Goal: Transaction & Acquisition: Purchase product/service

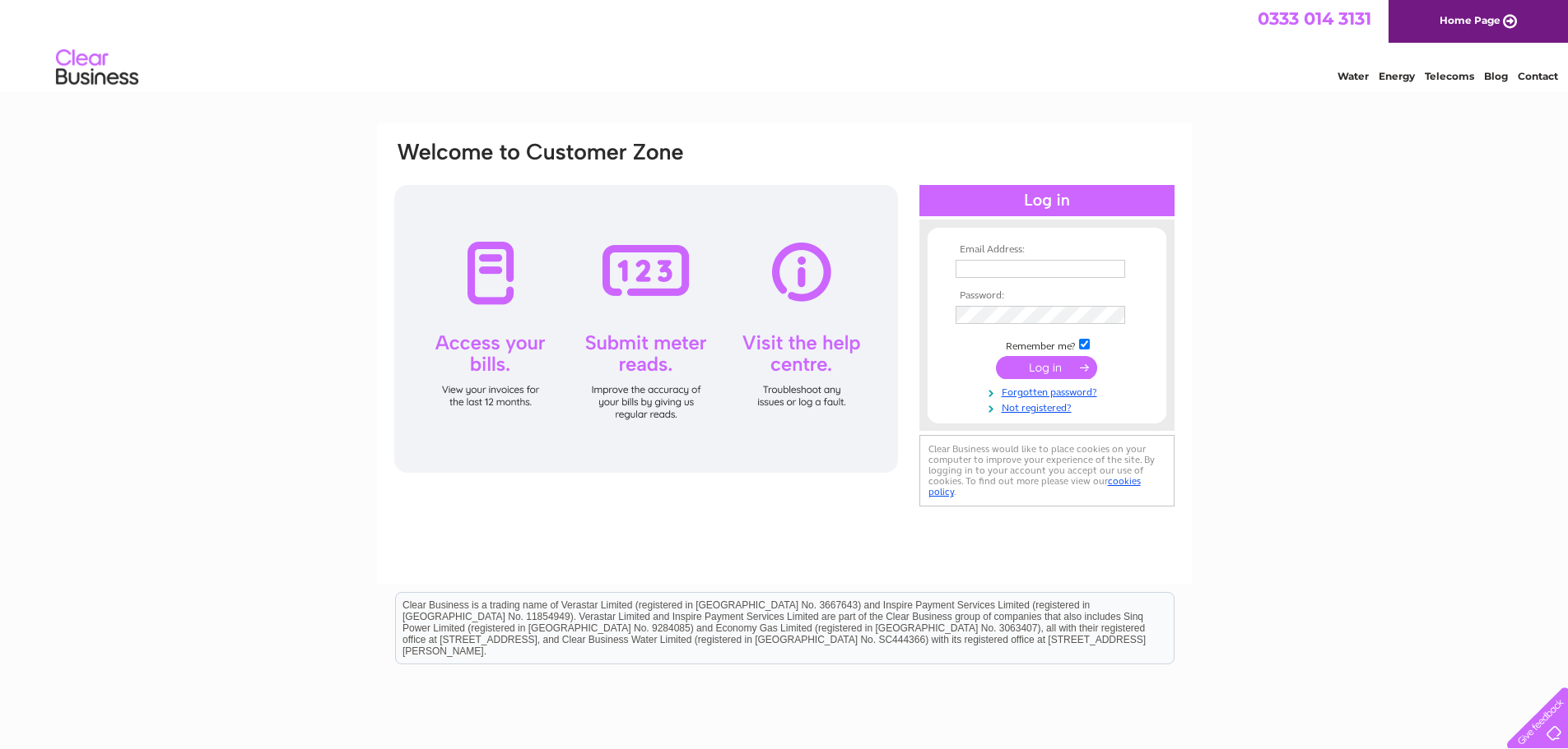
type input "[EMAIL_ADDRESS][DOMAIN_NAME]"
click at [1048, 373] on input "submit" at bounding box center [1046, 367] width 101 height 23
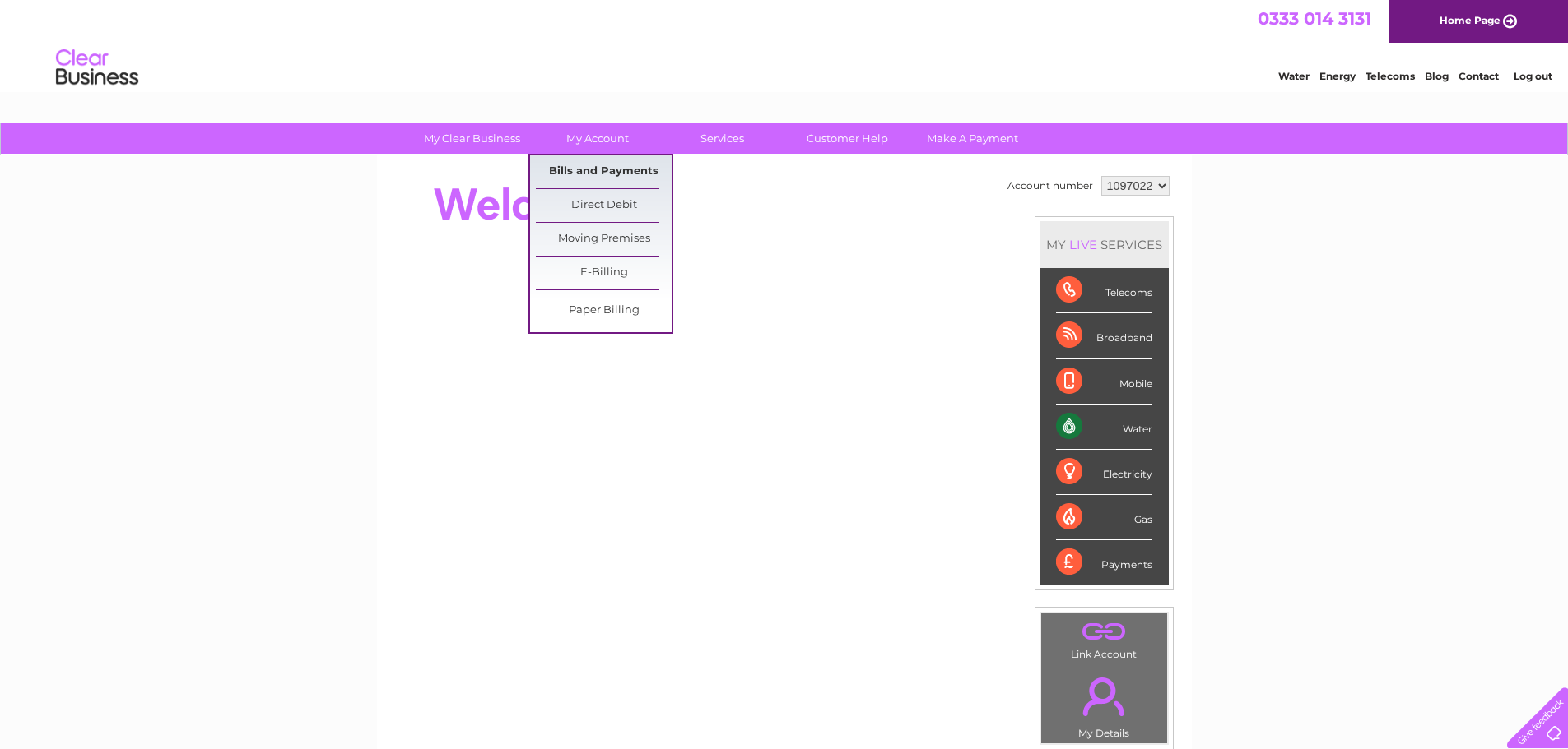
click at [591, 170] on link "Bills and Payments" at bounding box center [603, 172] width 136 height 33
click at [609, 166] on link "Bills and Payments" at bounding box center [603, 172] width 136 height 33
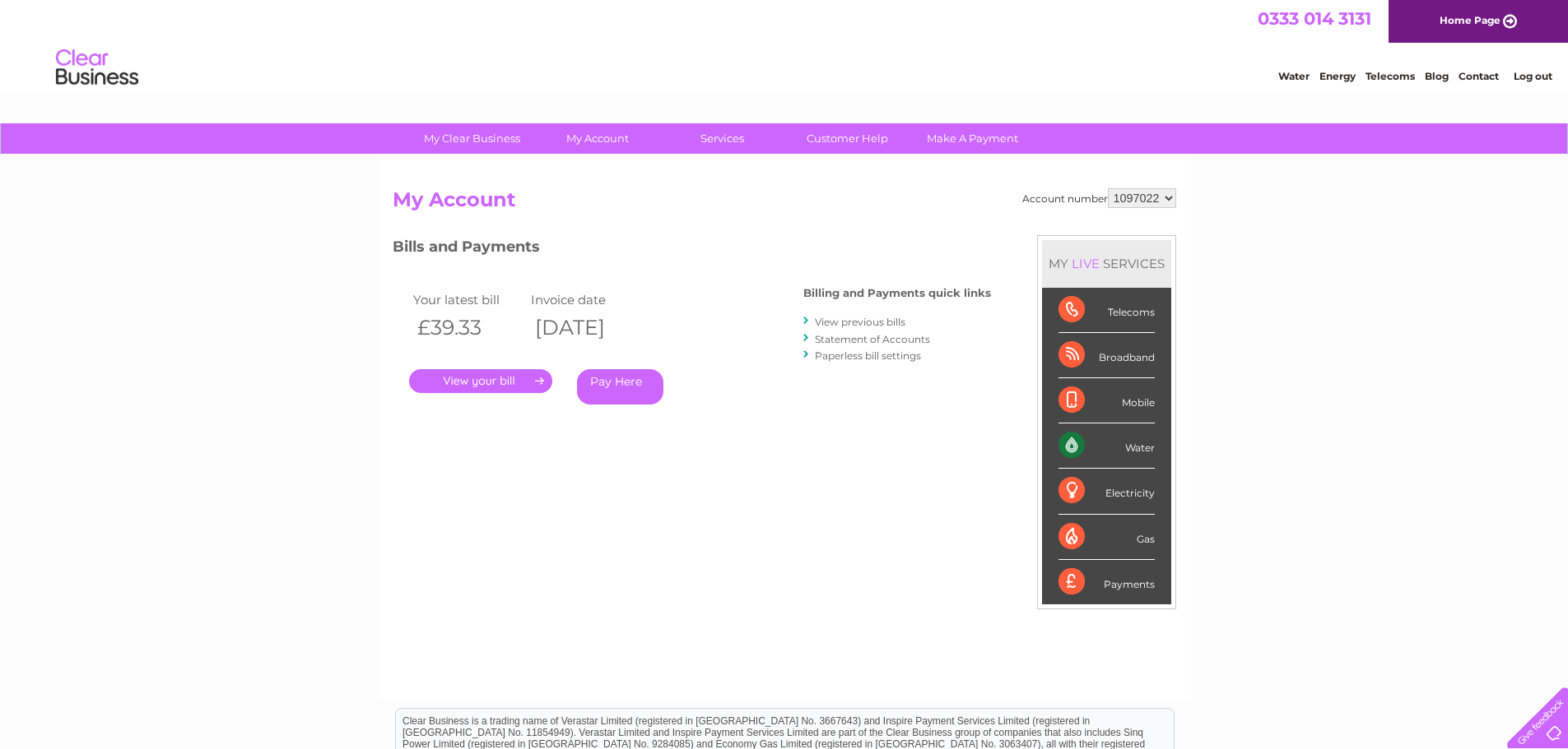
click at [513, 386] on link "." at bounding box center [480, 381] width 143 height 24
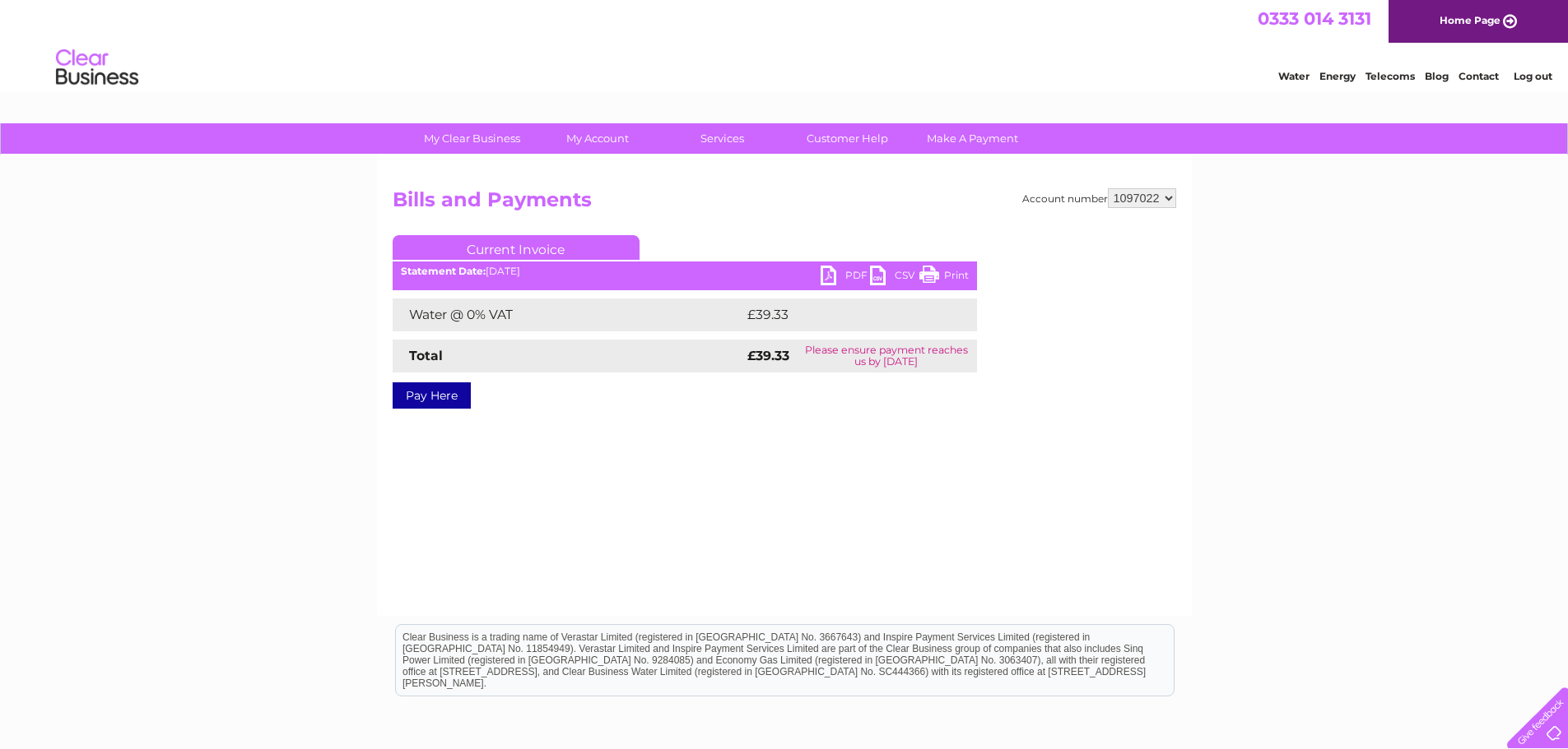
click at [832, 275] on link "PDF" at bounding box center [846, 278] width 50 height 24
click at [429, 395] on link "Pay Here" at bounding box center [432, 396] width 78 height 27
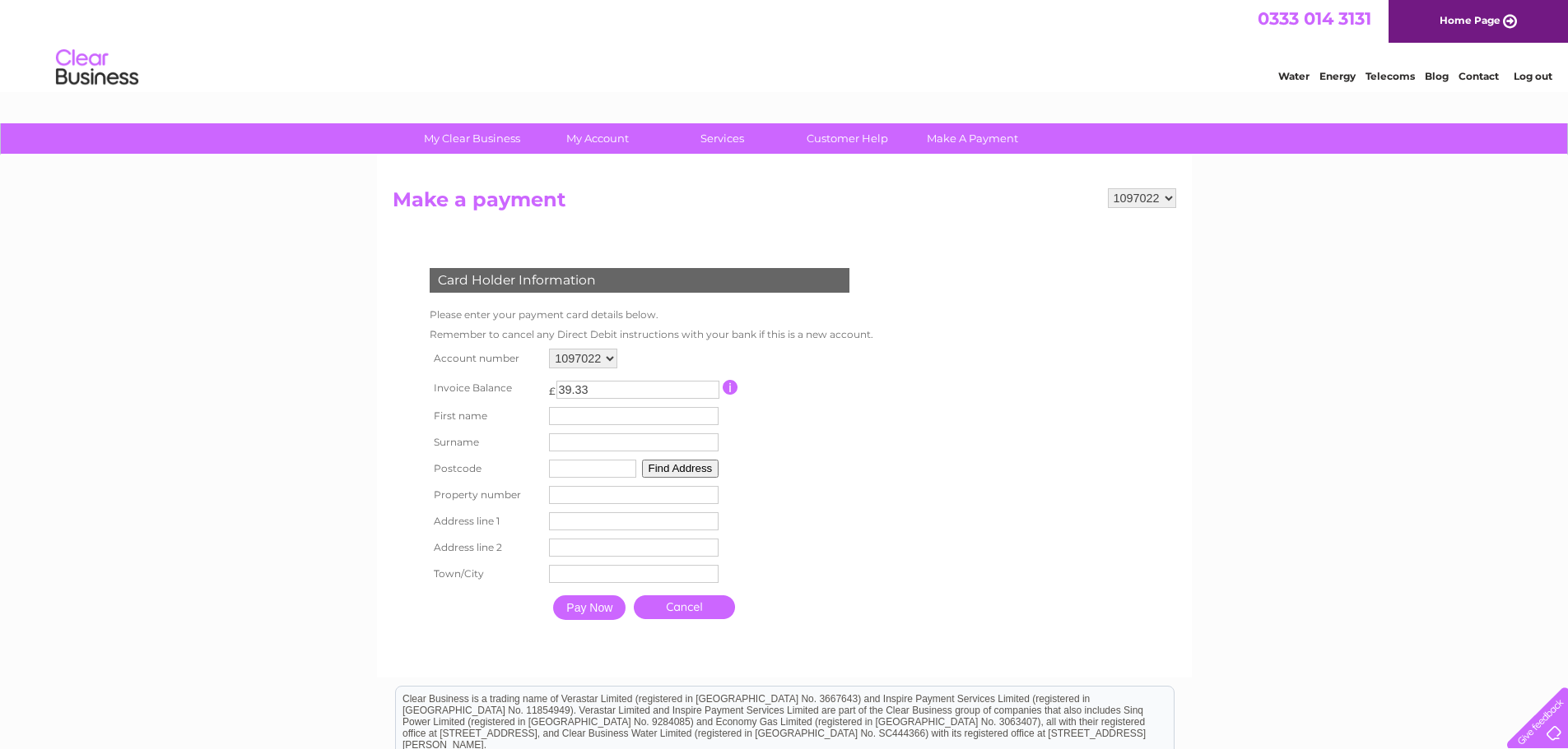
click at [577, 416] on input "text" at bounding box center [633, 416] width 170 height 18
type input "[PERSON_NAME]"
click at [576, 447] on input "text" at bounding box center [636, 443] width 171 height 20
click at [589, 481] on tbody "Account number 1097022 Invoice Balance £ 39.33 [PERSON_NAME]" at bounding box center [650, 487] width 449 height 286
click at [617, 447] on input "text" at bounding box center [633, 442] width 170 height 18
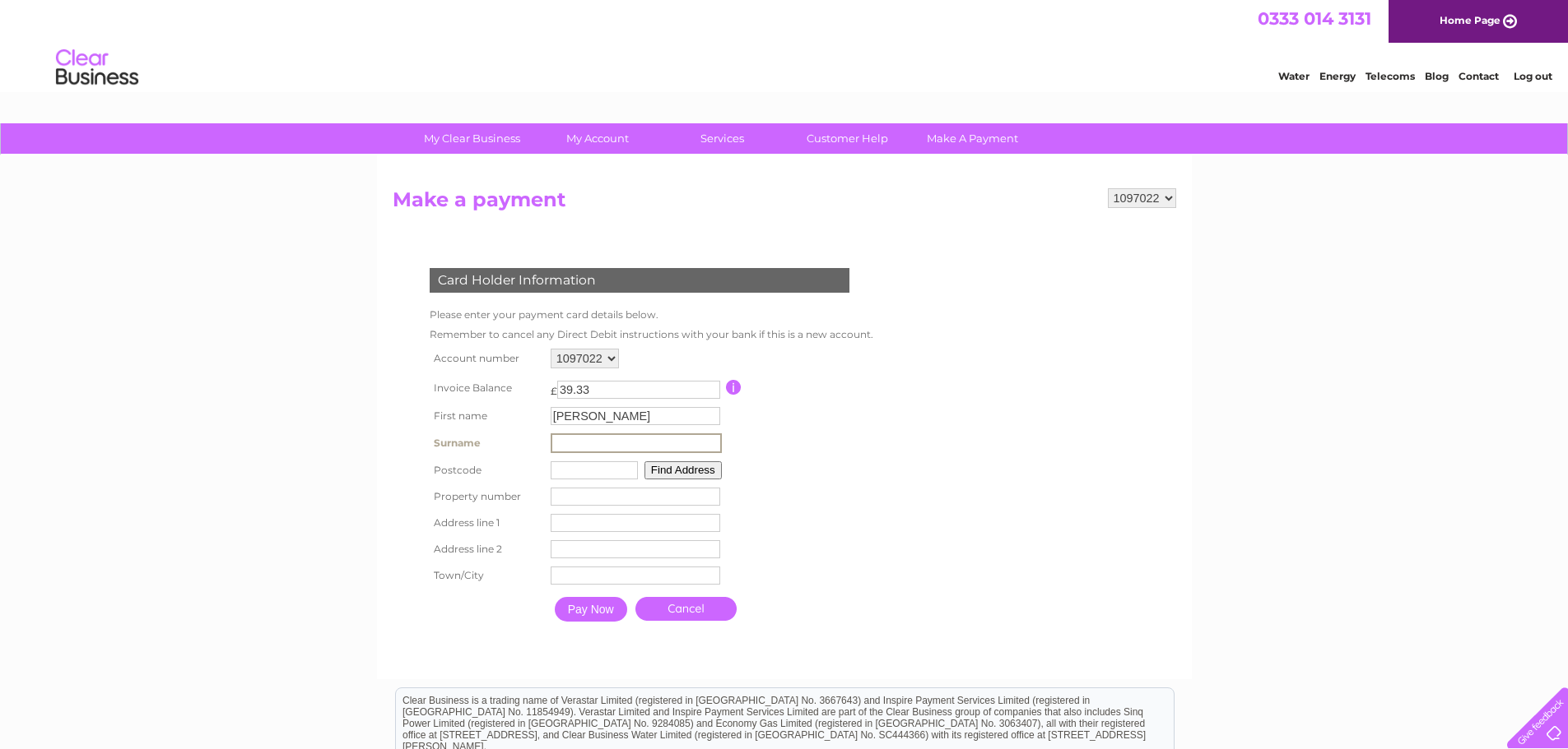
type input "[PERSON_NAME]"
click at [576, 476] on input "text" at bounding box center [592, 469] width 87 height 18
type input "PH1 3UF"
click at [571, 495] on input "number" at bounding box center [633, 495] width 170 height 18
click at [712, 491] on input "1" at bounding box center [633, 495] width 170 height 18
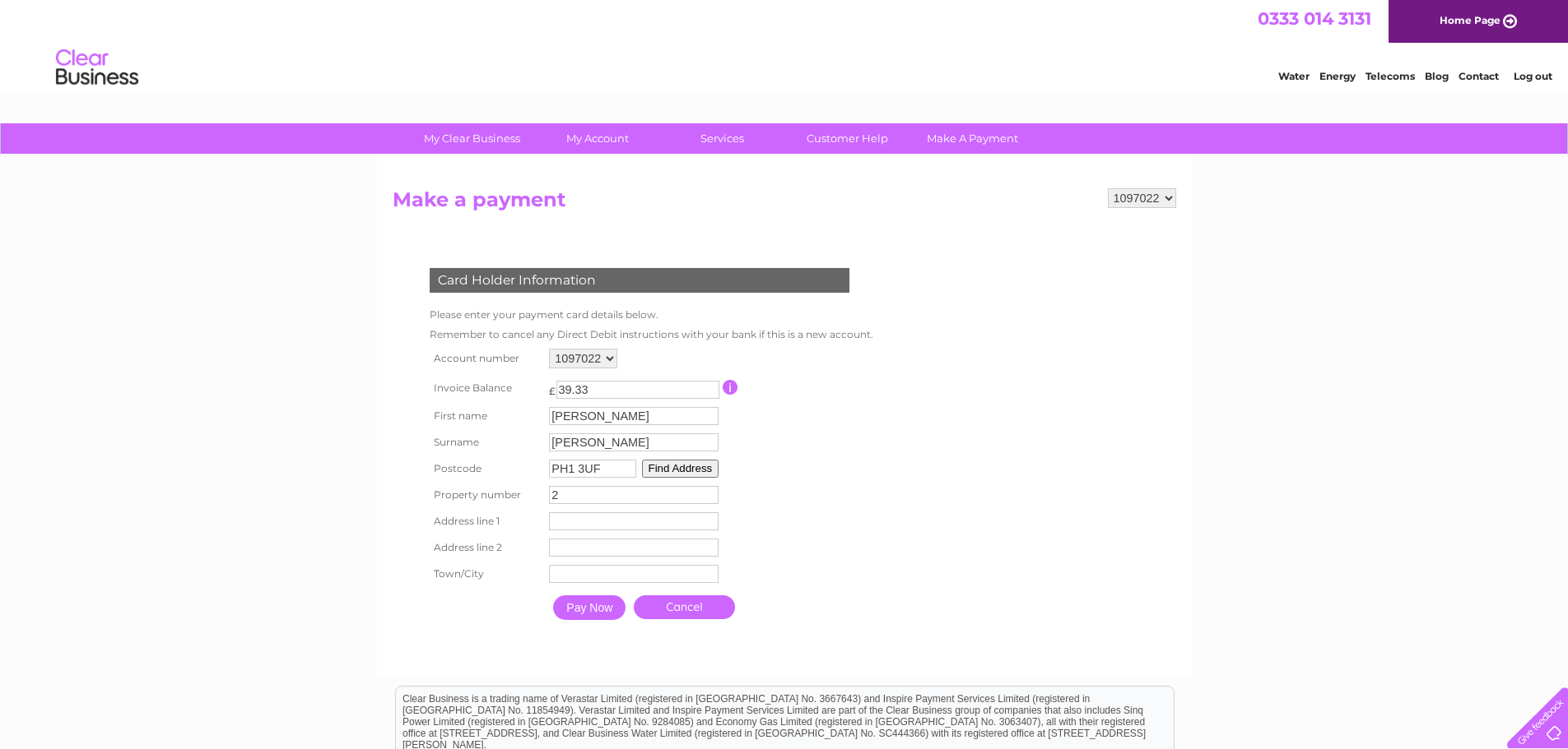
click at [712, 491] on input "2" at bounding box center [633, 495] width 170 height 18
type input "3"
click at [712, 494] on input "3" at bounding box center [633, 495] width 170 height 18
click at [614, 527] on input "text" at bounding box center [633, 522] width 170 height 18
type input "Ruthvenfield Way"
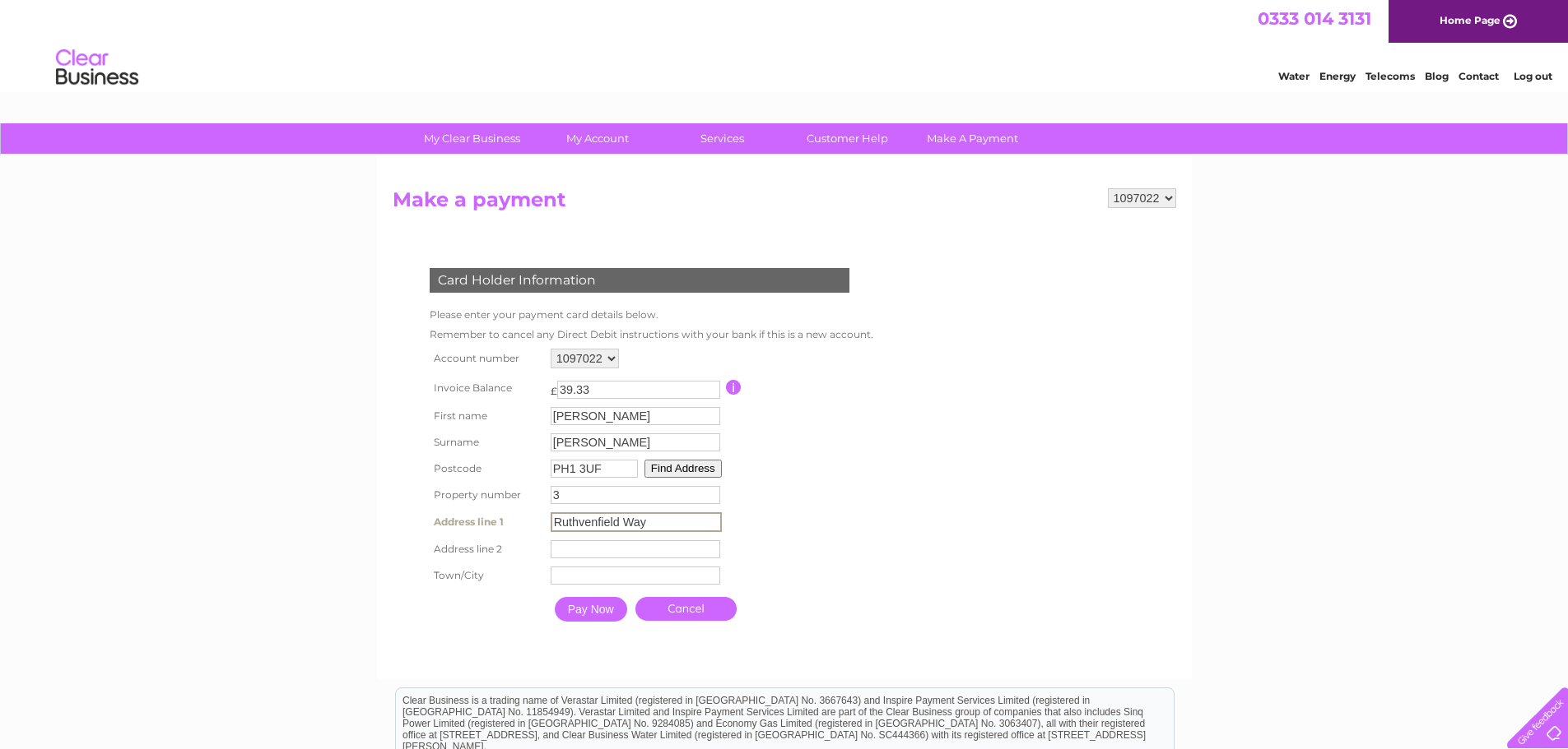
click at [572, 552] on input "text" at bounding box center [635, 550] width 170 height 18
type input "Inveralmond Industrial Estate"
click at [578, 579] on input "text" at bounding box center [635, 575] width 170 height 18
type input "[GEOGRAPHIC_DATA]"
click at [594, 607] on input "Pay Now" at bounding box center [588, 607] width 72 height 25
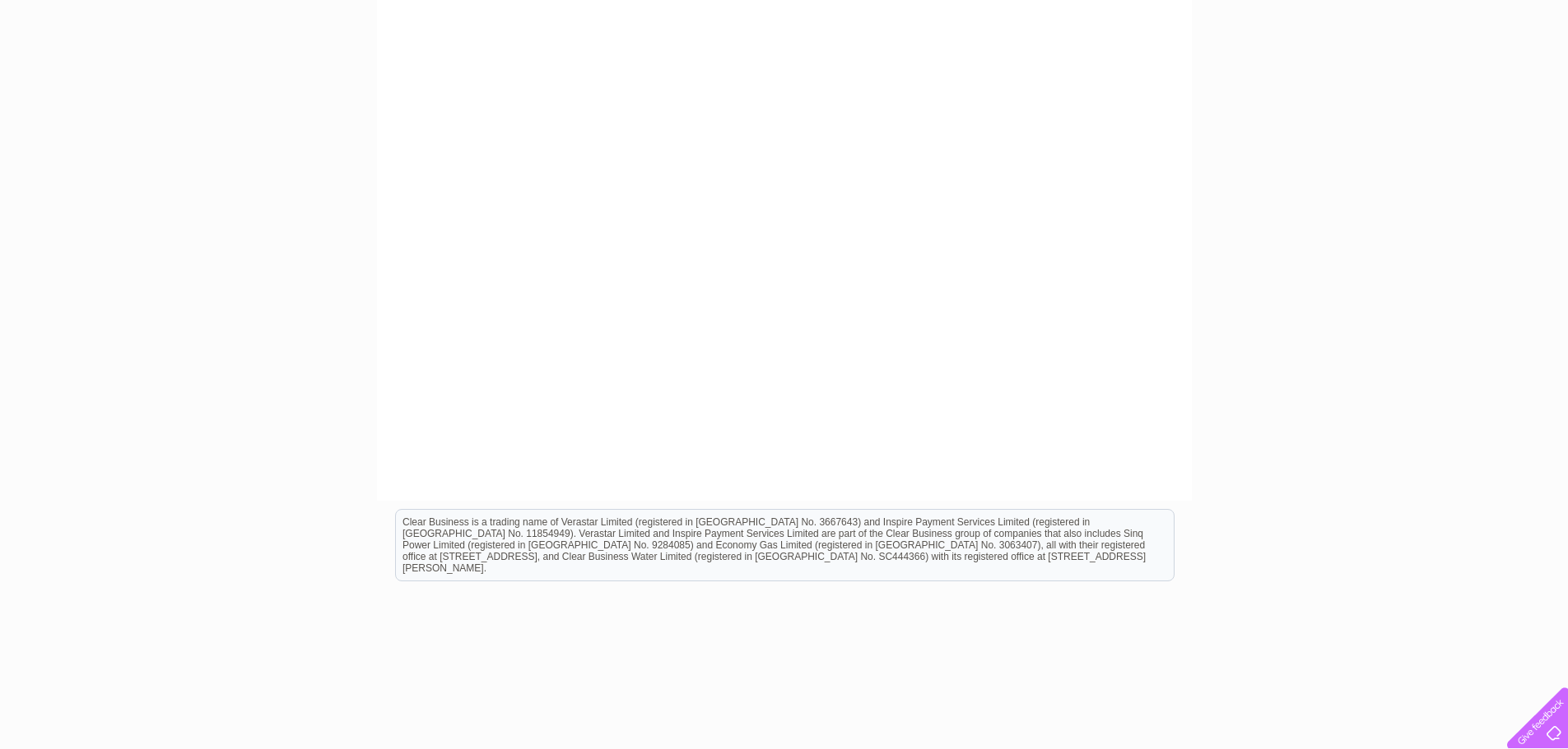
scroll to position [374, 0]
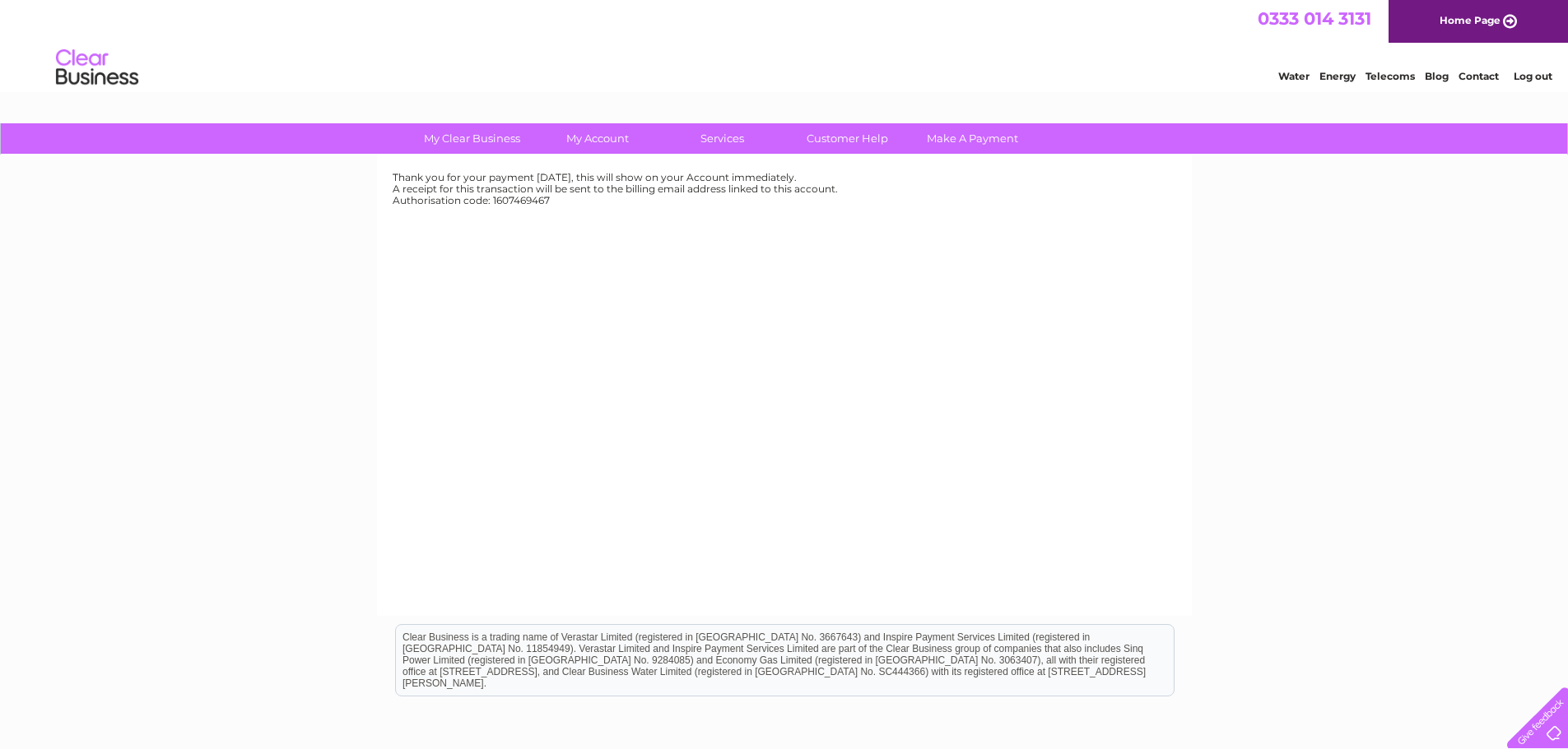
click at [1526, 76] on link "Log out" at bounding box center [1532, 75] width 39 height 12
